Goal: Navigation & Orientation: Find specific page/section

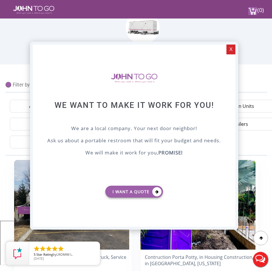
click at [235, 49] on div "X" at bounding box center [231, 49] width 9 height 10
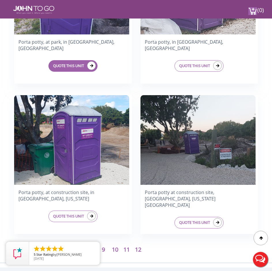
scroll to position [1445, 0]
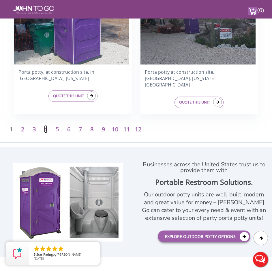
click at [47, 127] on link "4" at bounding box center [45, 129] width 3 height 8
click at [49, 130] on p "4" at bounding box center [46, 129] width 12 height 8
click at [46, 129] on link "4" at bounding box center [45, 129] width 3 height 8
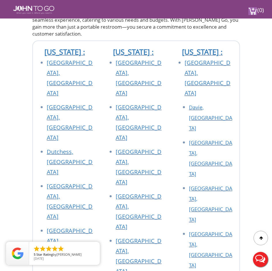
scroll to position [1734, 0]
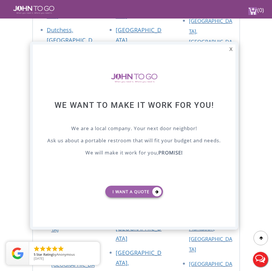
drag, startPoint x: 236, startPoint y: 49, endPoint x: 231, endPoint y: 49, distance: 4.9
click at [236, 49] on div "X" at bounding box center [231, 49] width 9 height 10
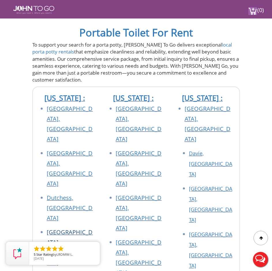
scroll to position [1531, 0]
